Goal: Check status: Check status

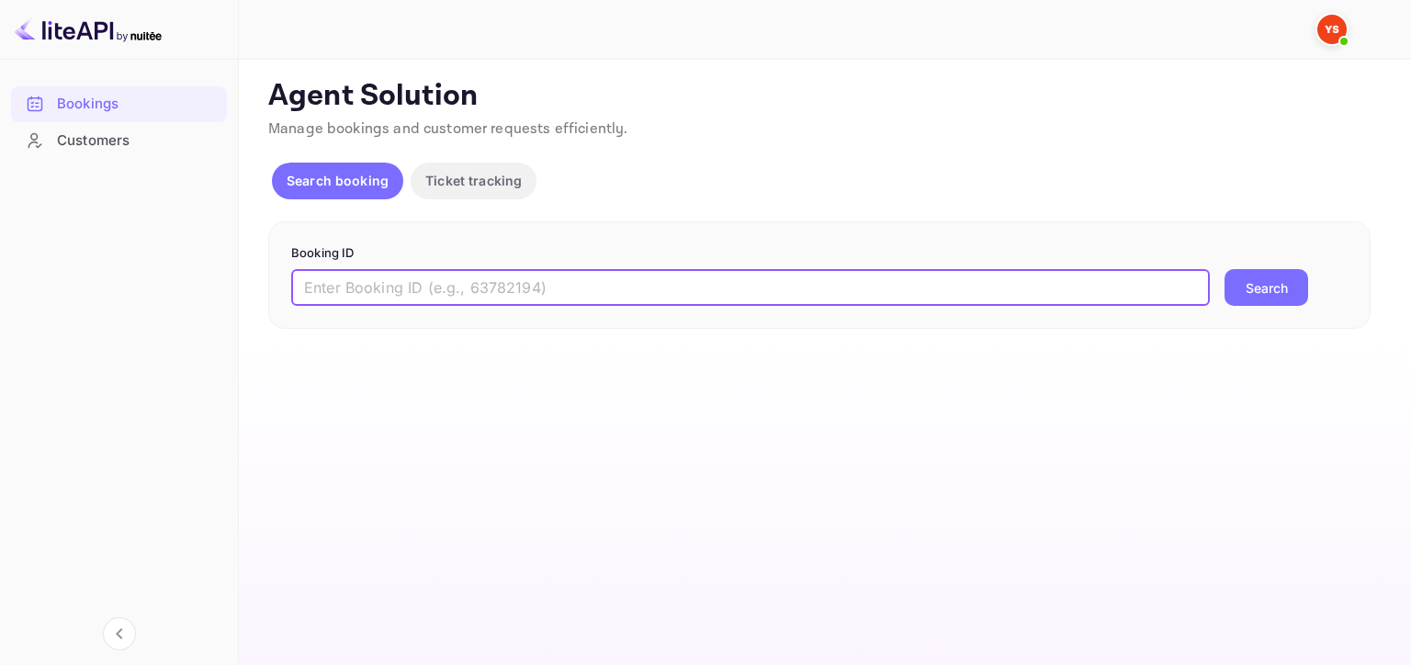
paste input "9332962"
type input "9332962"
click at [1285, 296] on button "Search" at bounding box center [1267, 287] width 84 height 37
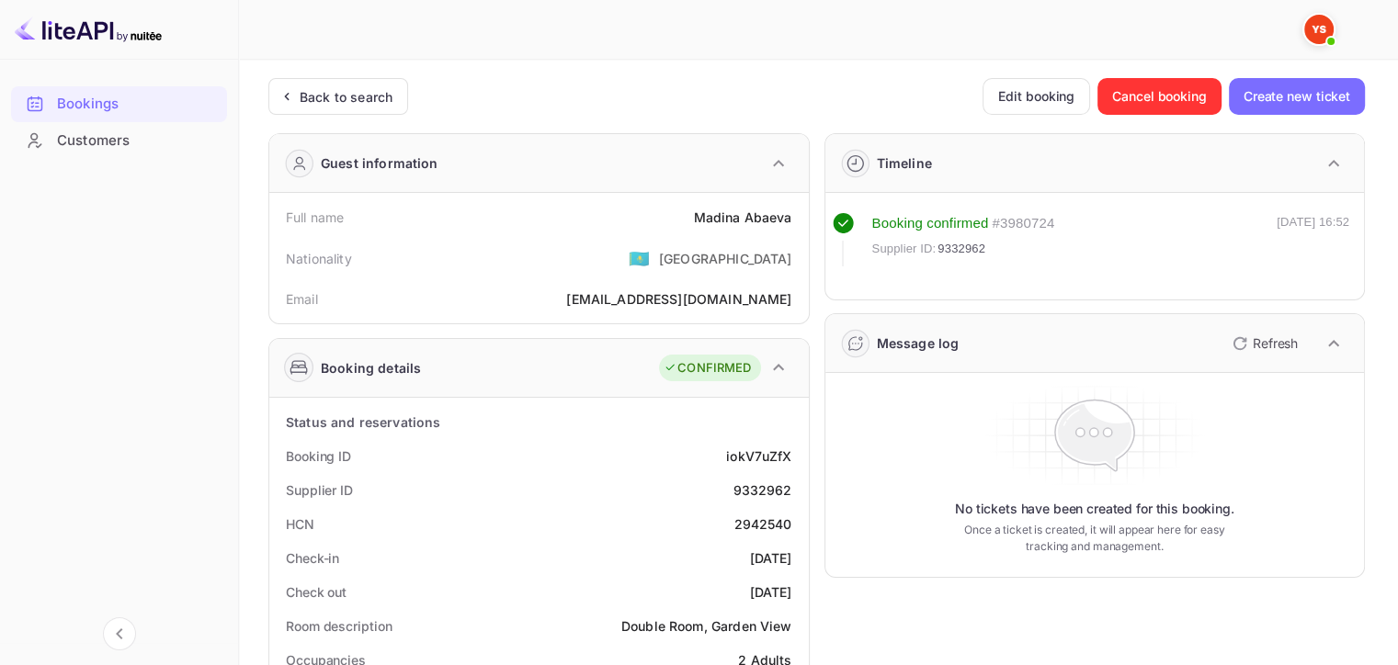
click at [331, 98] on div "Back to search" at bounding box center [346, 96] width 93 height 19
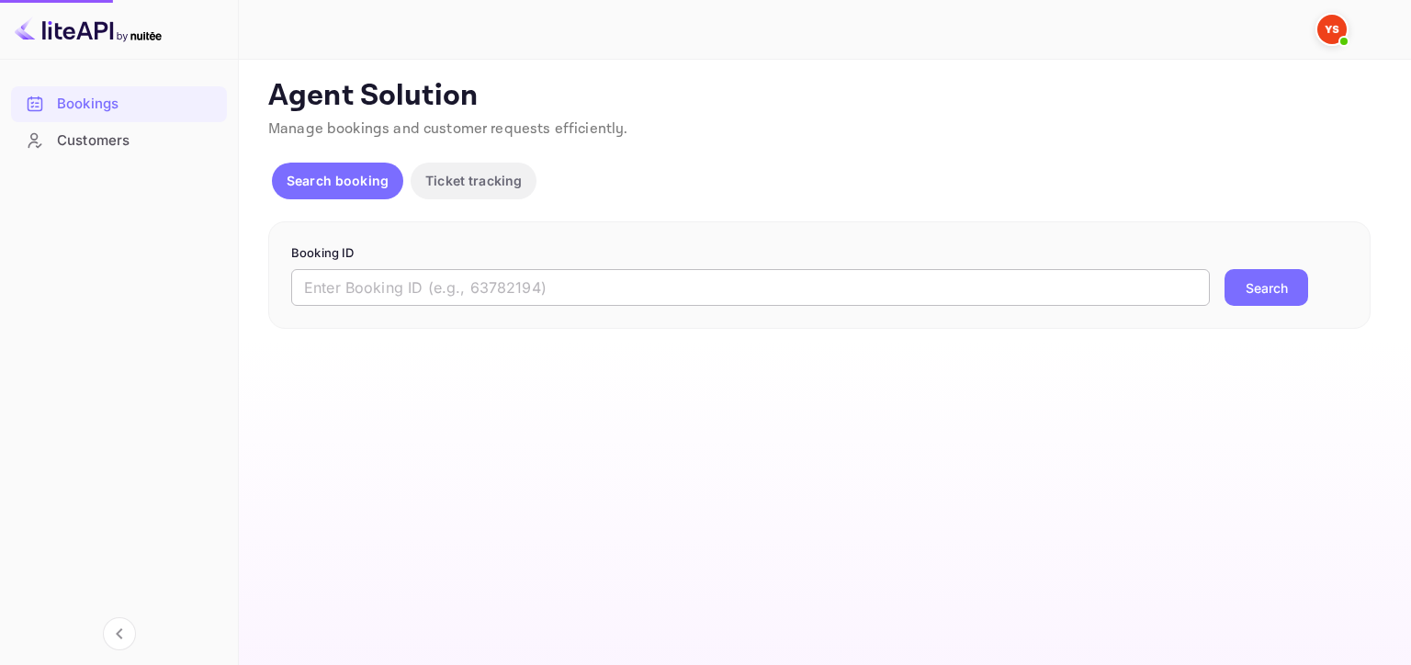
click at [837, 298] on input "text" at bounding box center [750, 287] width 919 height 37
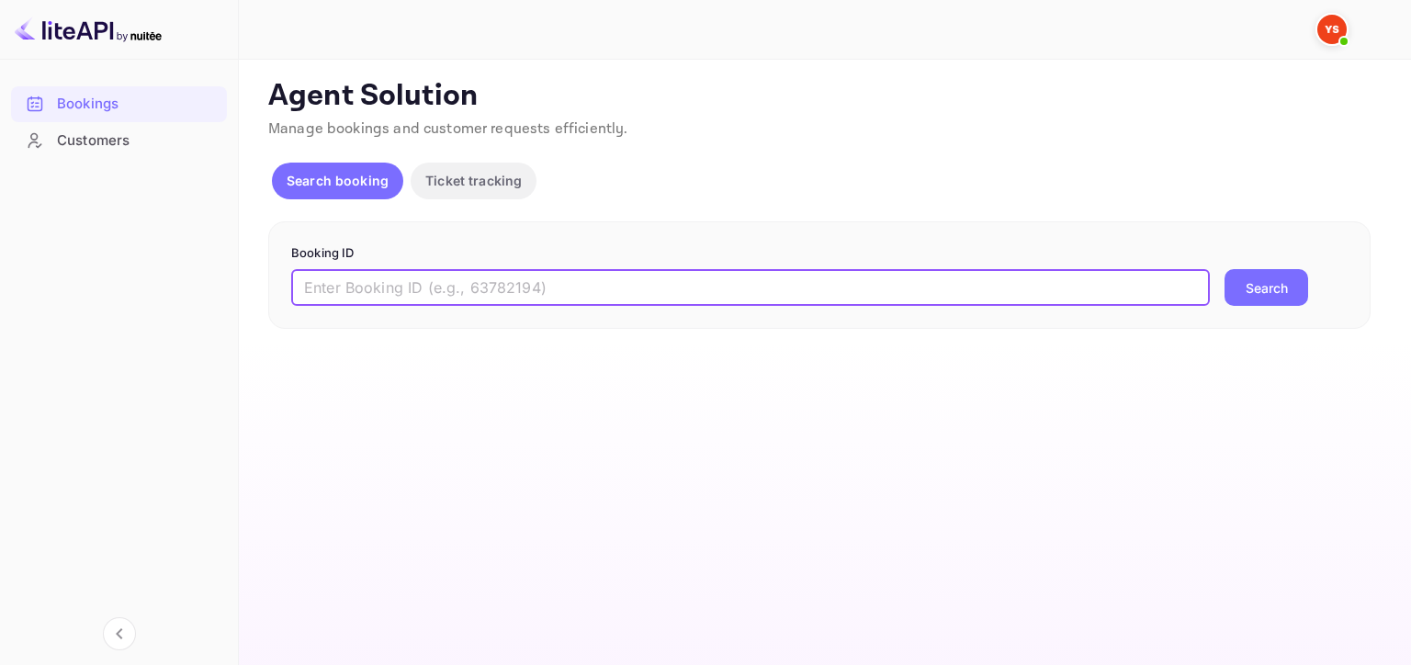
paste input "8984767"
type input "8984767"
click at [1285, 294] on button "Search" at bounding box center [1267, 287] width 84 height 37
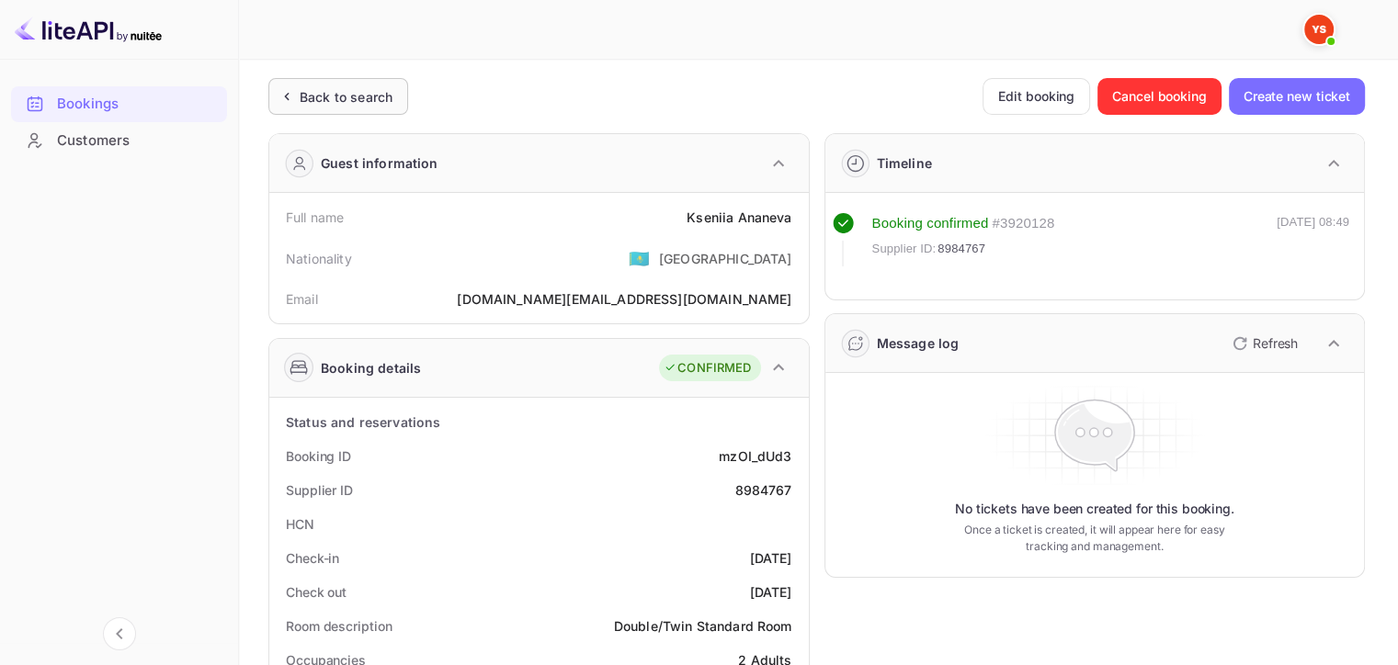
click at [338, 85] on div "Back to search" at bounding box center [338, 96] width 140 height 37
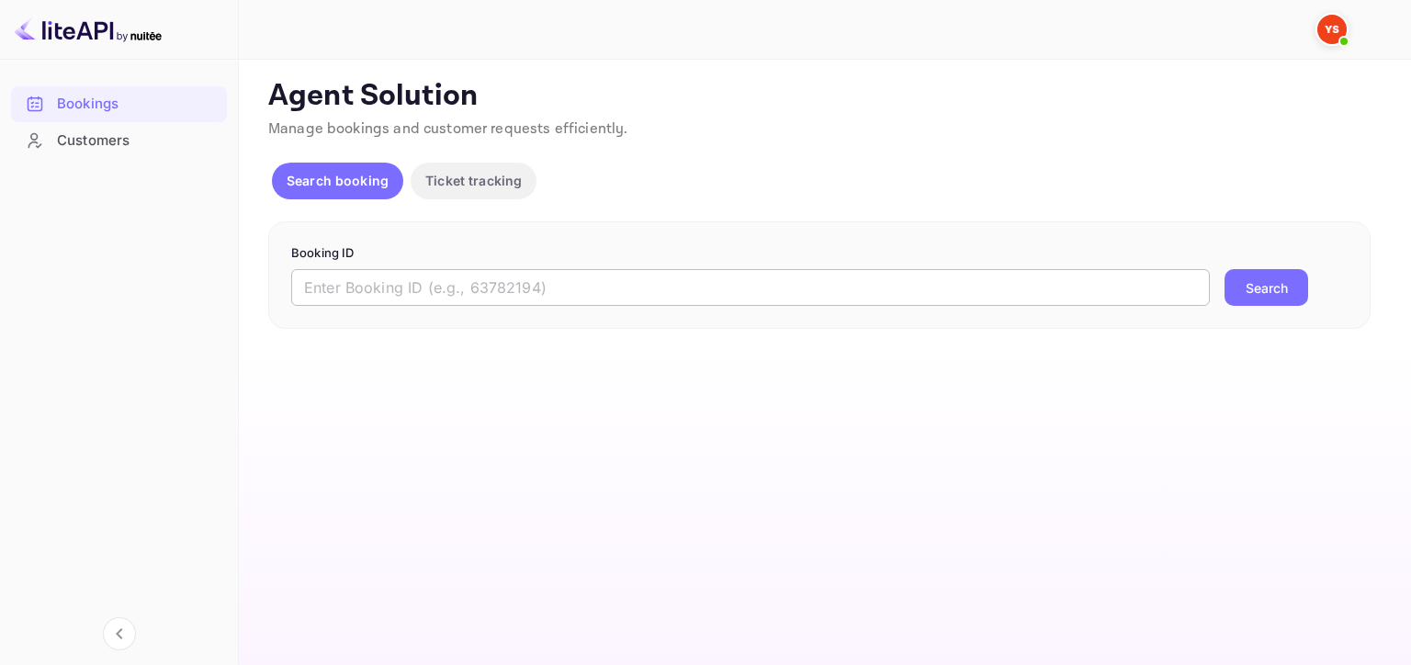
click at [458, 296] on input "text" at bounding box center [750, 287] width 919 height 37
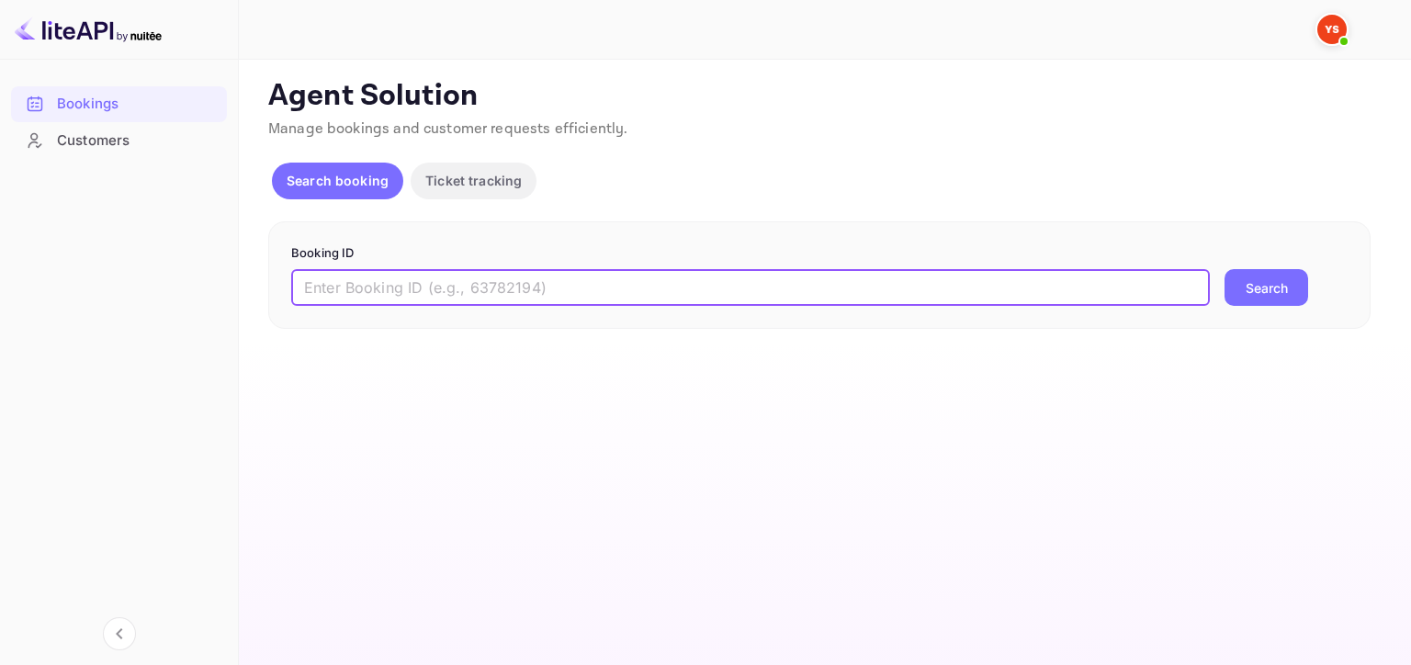
paste input "8263343"
type input "8263343"
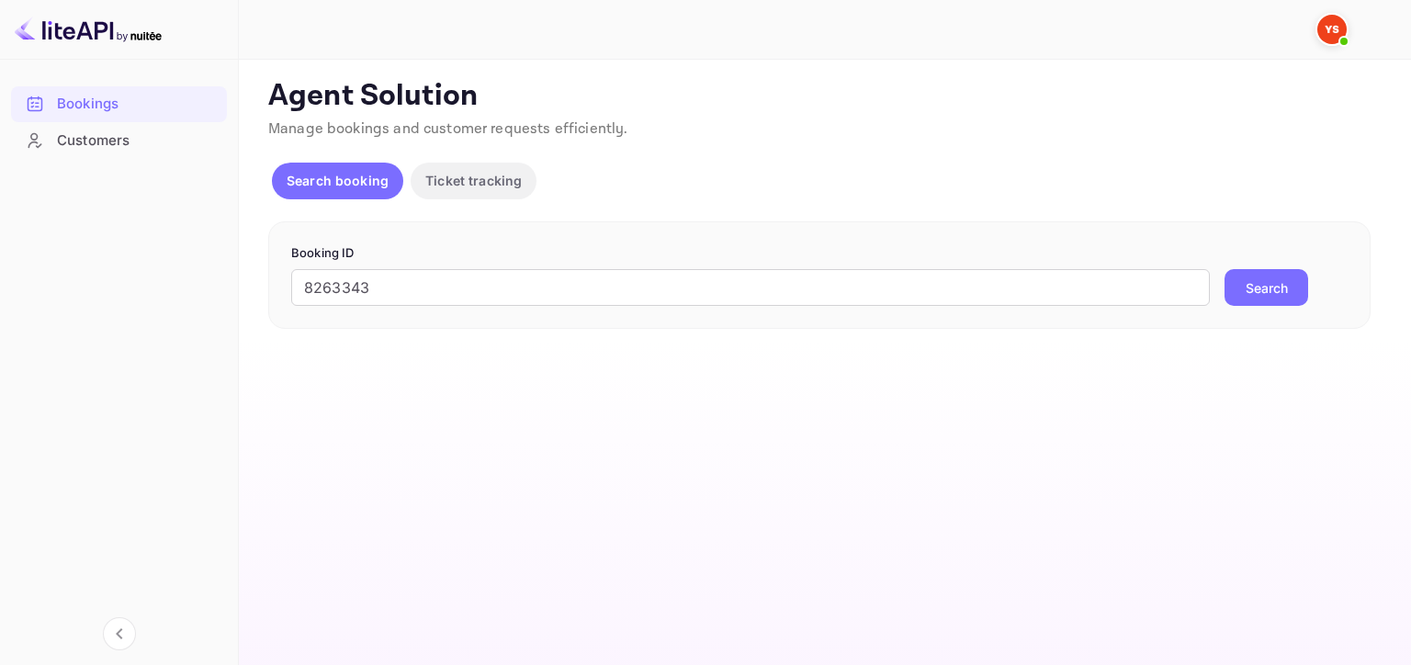
click at [1257, 292] on button "Search" at bounding box center [1267, 287] width 84 height 37
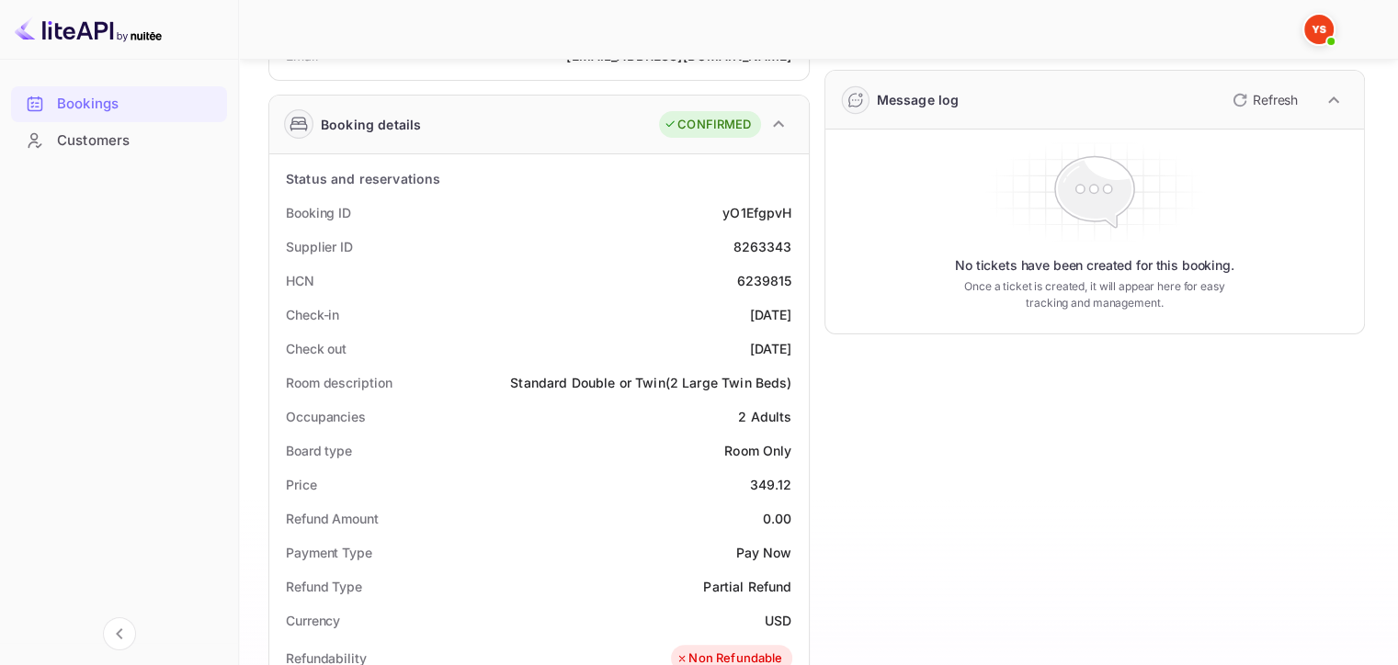
scroll to position [276, 0]
